Goal: Task Accomplishment & Management: Manage account settings

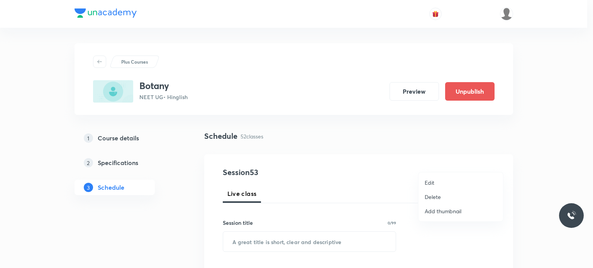
click at [437, 187] on li "Edit" at bounding box center [461, 183] width 85 height 14
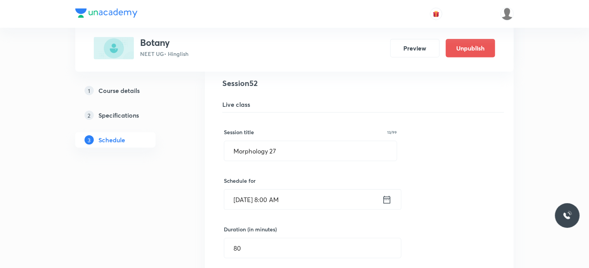
scroll to position [3334, 0]
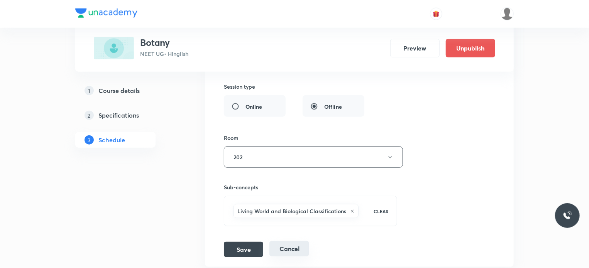
click at [293, 241] on button "Cancel" at bounding box center [290, 248] width 40 height 15
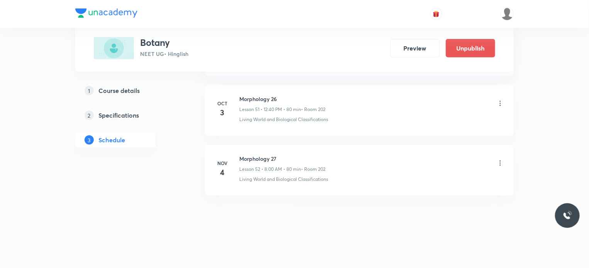
scroll to position [3101, 0]
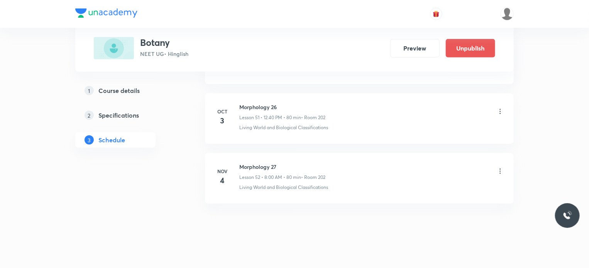
click at [122, 90] on h5 "Course details" at bounding box center [118, 90] width 41 height 9
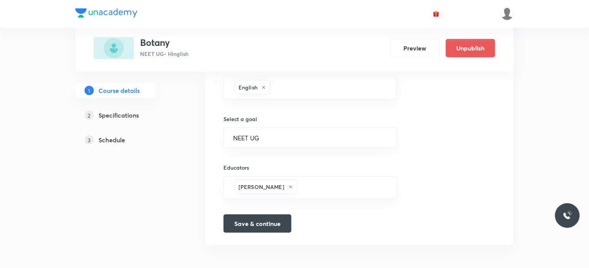
scroll to position [494, 0]
click at [132, 142] on div "3 Schedule" at bounding box center [130, 140] width 90 height 9
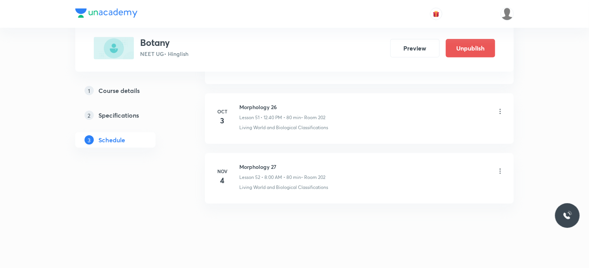
scroll to position [3100, 0]
click at [502, 168] on icon at bounding box center [501, 172] width 8 height 8
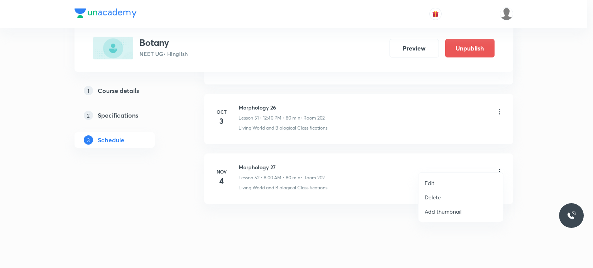
click at [442, 186] on li "Edit" at bounding box center [461, 183] width 85 height 14
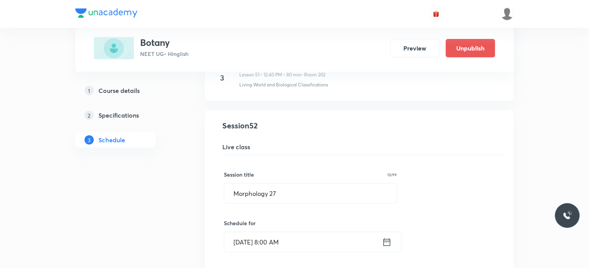
scroll to position [3157, 0]
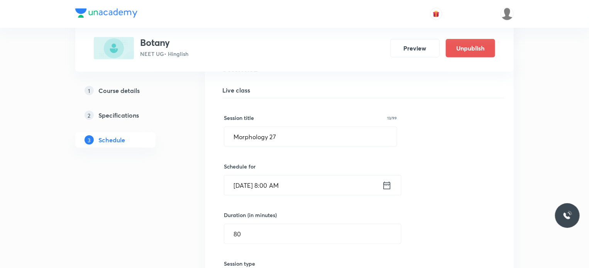
click at [367, 182] on input "[DATE] 8:00 AM" at bounding box center [303, 186] width 158 height 20
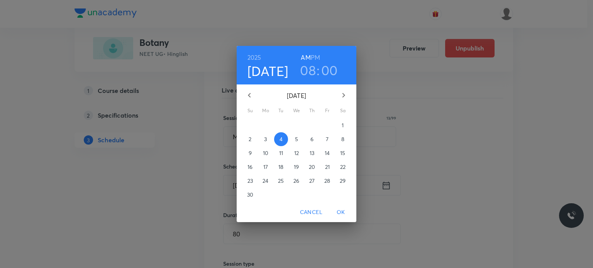
click at [250, 96] on icon "button" at bounding box center [249, 95] width 9 height 9
click at [340, 125] on span "4" at bounding box center [343, 126] width 14 height 8
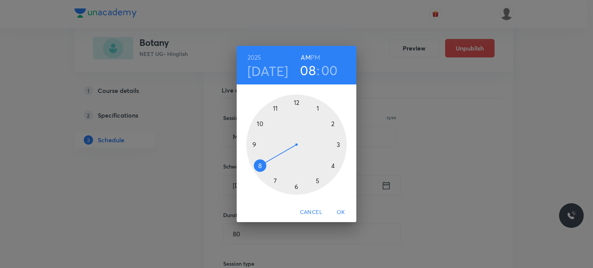
click at [327, 69] on h3 "00" at bounding box center [329, 70] width 17 height 16
click at [341, 146] on div at bounding box center [296, 145] width 100 height 100
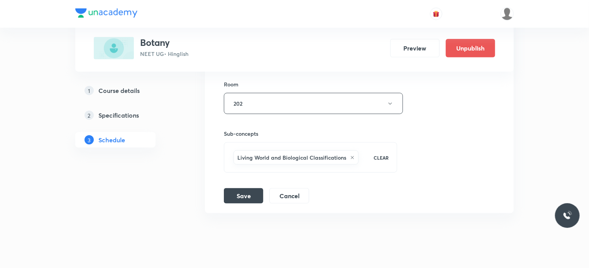
scroll to position [3389, 0]
click at [248, 187] on button "Save" at bounding box center [243, 194] width 39 height 15
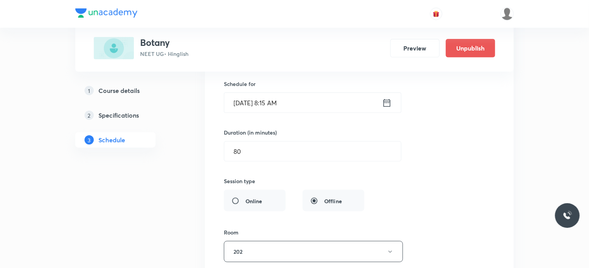
scroll to position [3236, 0]
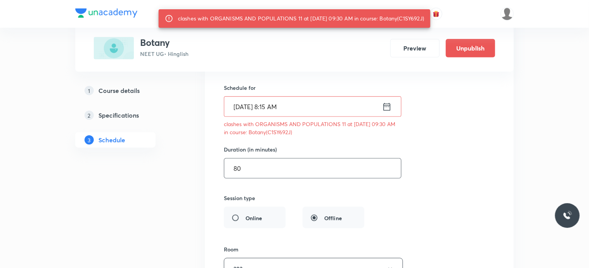
drag, startPoint x: 266, startPoint y: 168, endPoint x: 226, endPoint y: 170, distance: 39.4
click at [226, 170] on input "80" at bounding box center [312, 169] width 177 height 20
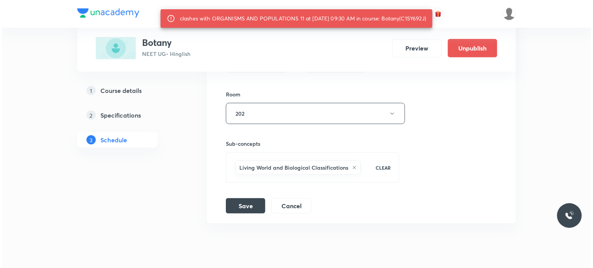
scroll to position [3400, 0]
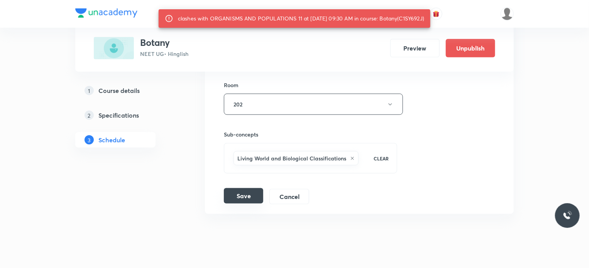
type input "70"
click at [258, 188] on button "Save" at bounding box center [243, 195] width 39 height 15
click at [289, 94] on button "202" at bounding box center [313, 104] width 179 height 21
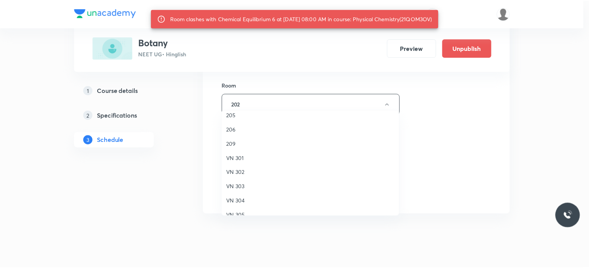
scroll to position [100, 0]
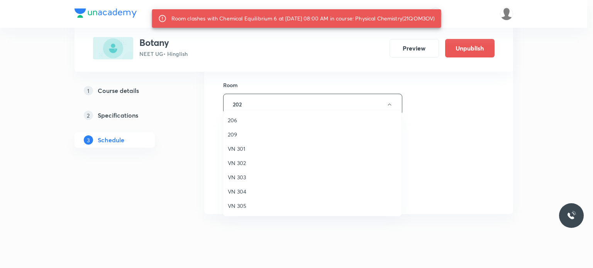
click at [248, 138] on span "209" at bounding box center [312, 135] width 169 height 8
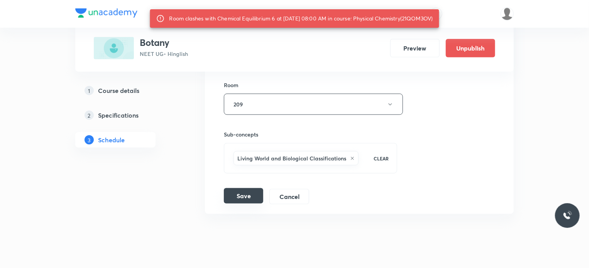
click at [241, 191] on button "Save" at bounding box center [243, 195] width 39 height 15
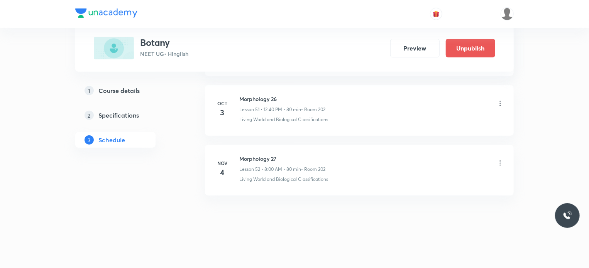
scroll to position [3101, 0]
